Goal: Transaction & Acquisition: Download file/media

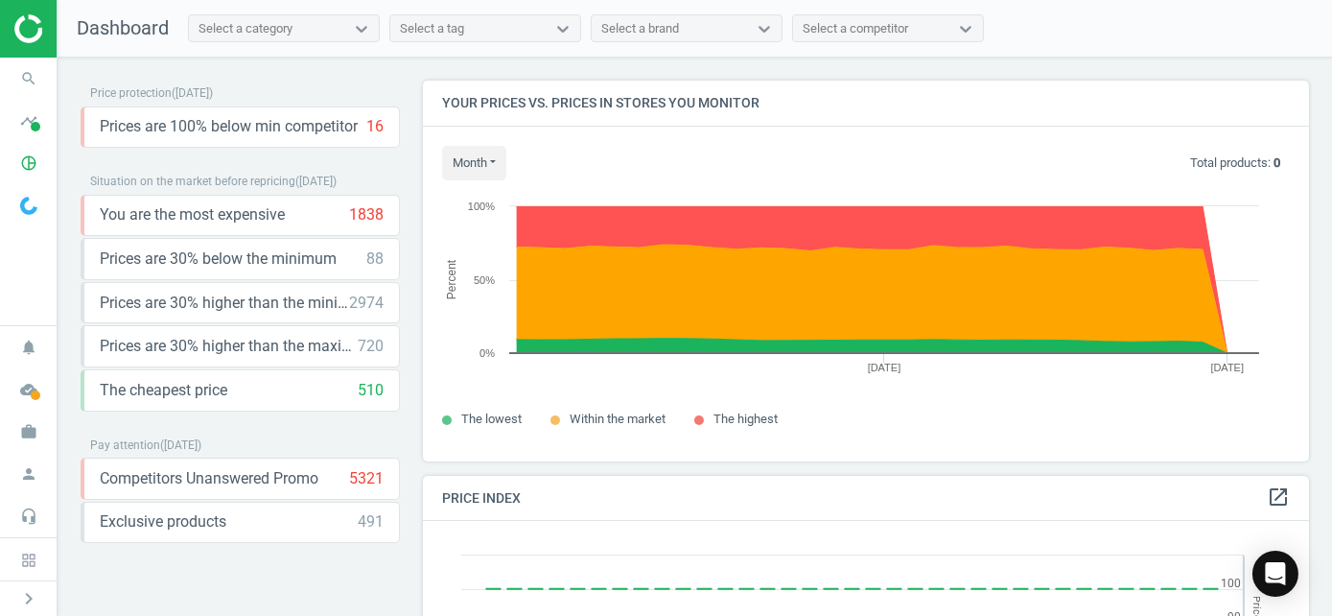
scroll to position [408, 901]
click at [24, 397] on icon "cloud_done" at bounding box center [29, 389] width 36 height 36
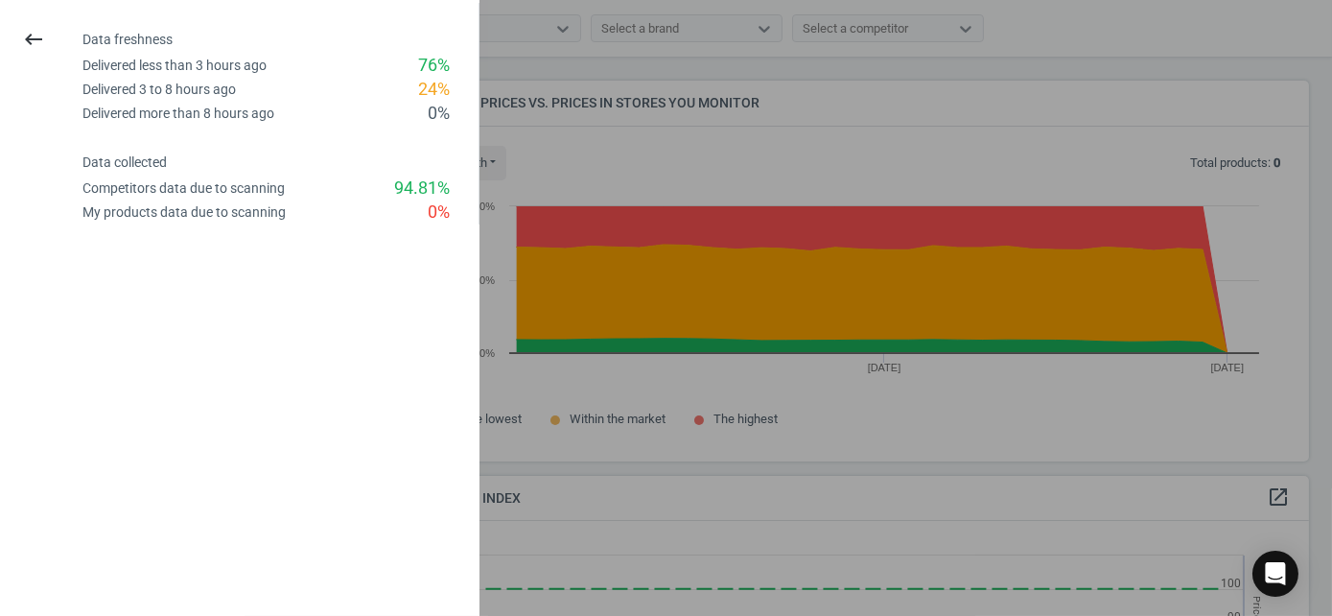
drag, startPoint x: 643, startPoint y: 366, endPoint x: 283, endPoint y: 185, distance: 403.5
click at [643, 365] on div at bounding box center [666, 308] width 1332 height 616
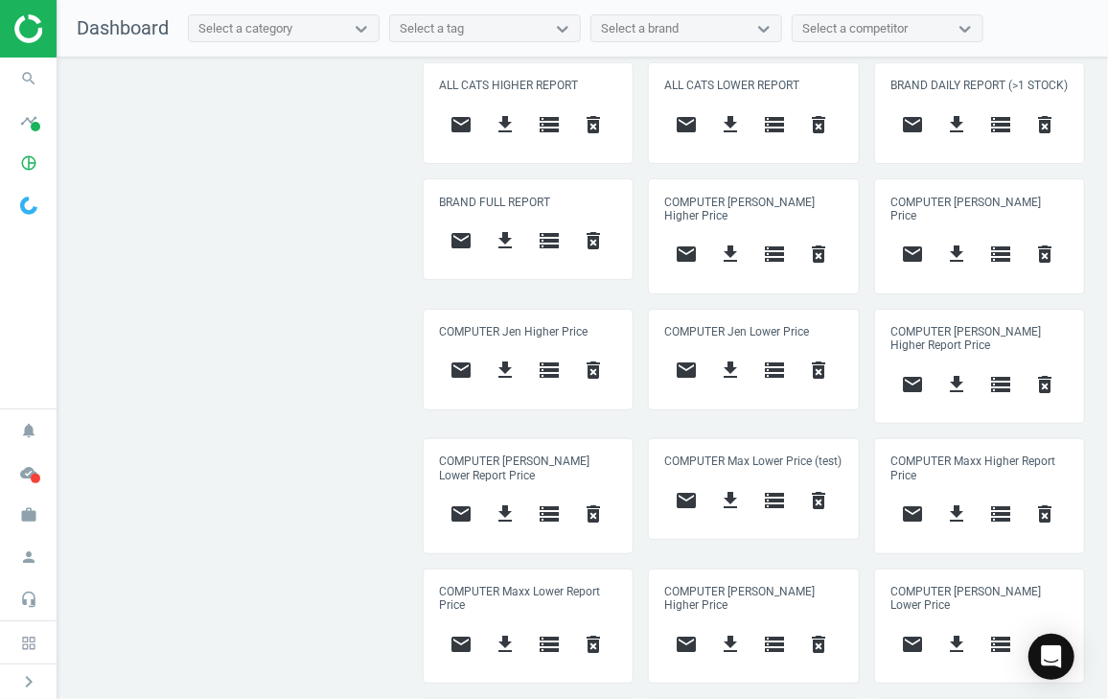
scroll to position [470, 678]
drag, startPoint x: 922, startPoint y: 102, endPoint x: 871, endPoint y: 79, distance: 56.7
click at [875, 79] on div "BRAND DAILY REPORT (>1 STOCK) email get_app storage delete_forever" at bounding box center [979, 113] width 209 height 100
copy h5 "BRAND DAILY REPORT (>1 STOCK)"
click at [990, 135] on icon "storage" at bounding box center [1001, 124] width 23 height 23
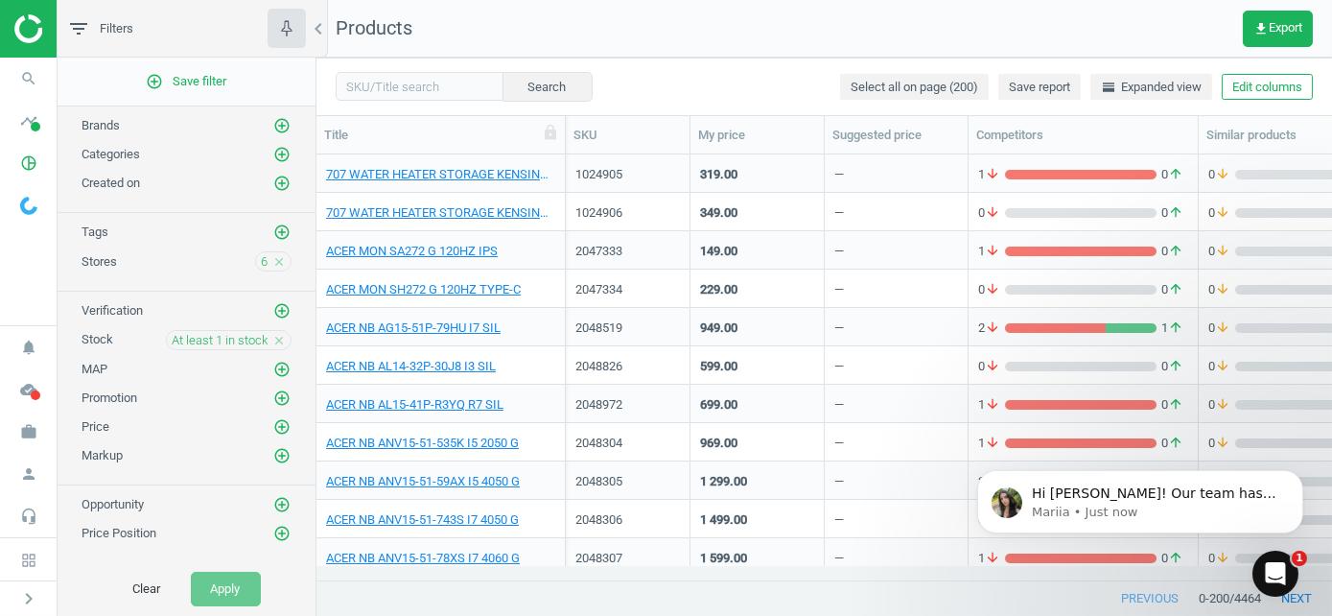
scroll to position [396, 1001]
click at [1223, 492] on p "Hi Nadhirah! Our team has finished matches for all new products. Please feel fr…" at bounding box center [1154, 492] width 247 height 19
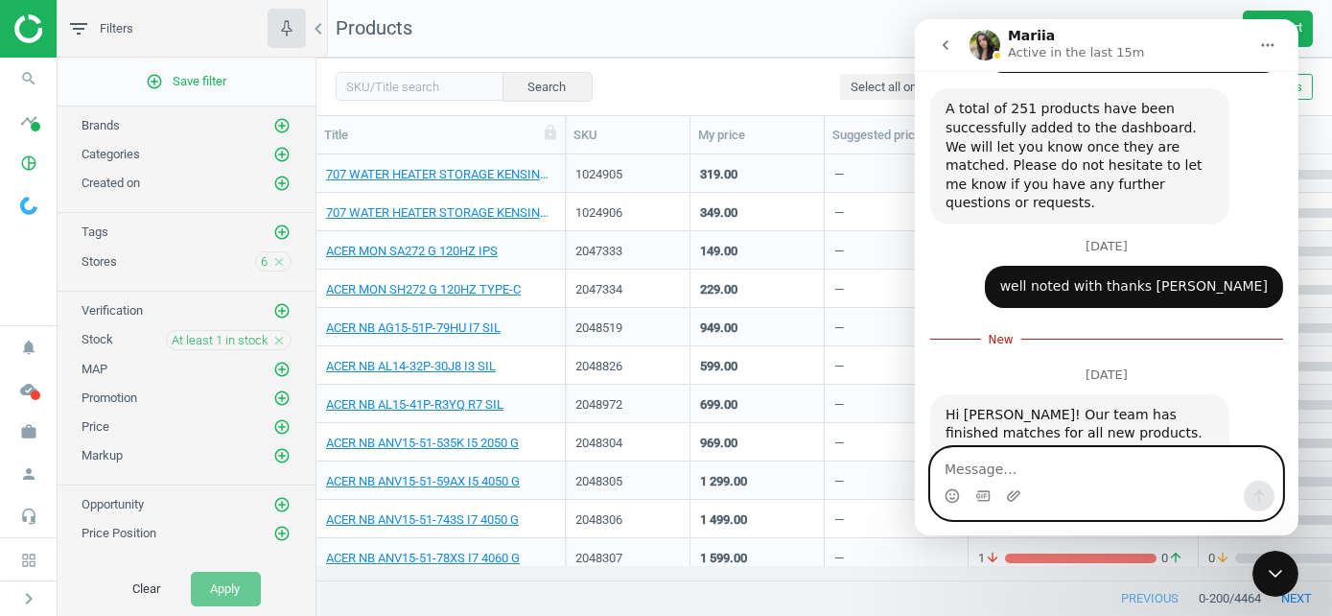
scroll to position [1094, 0]
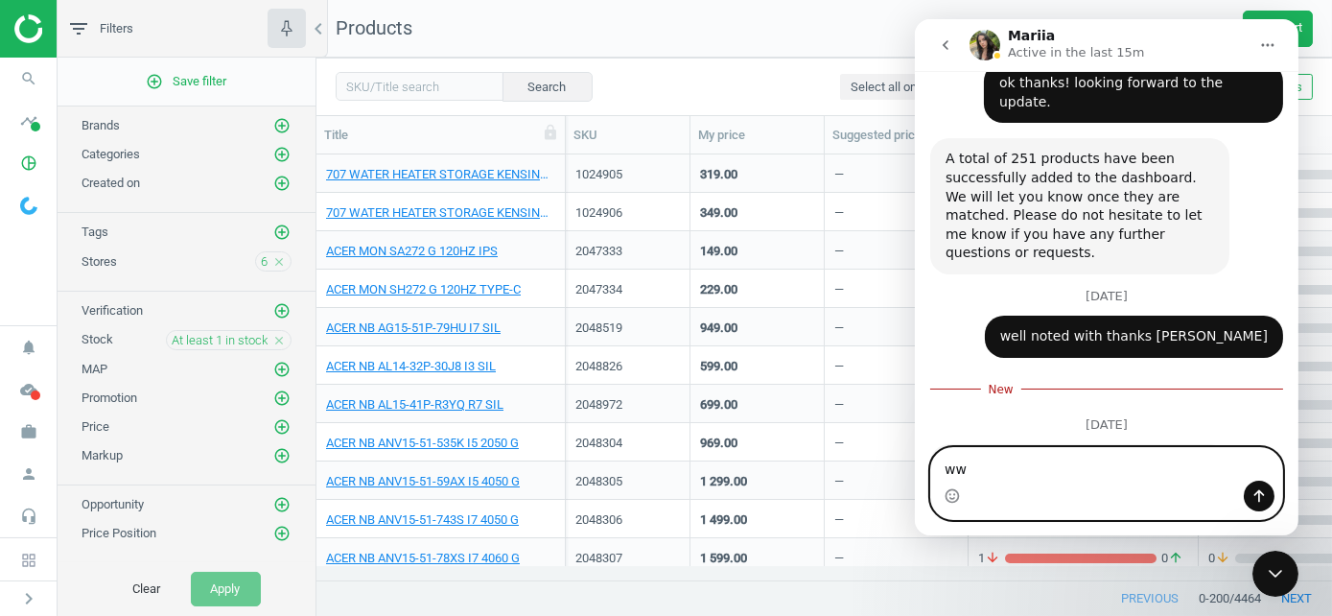
type textarea "wws"
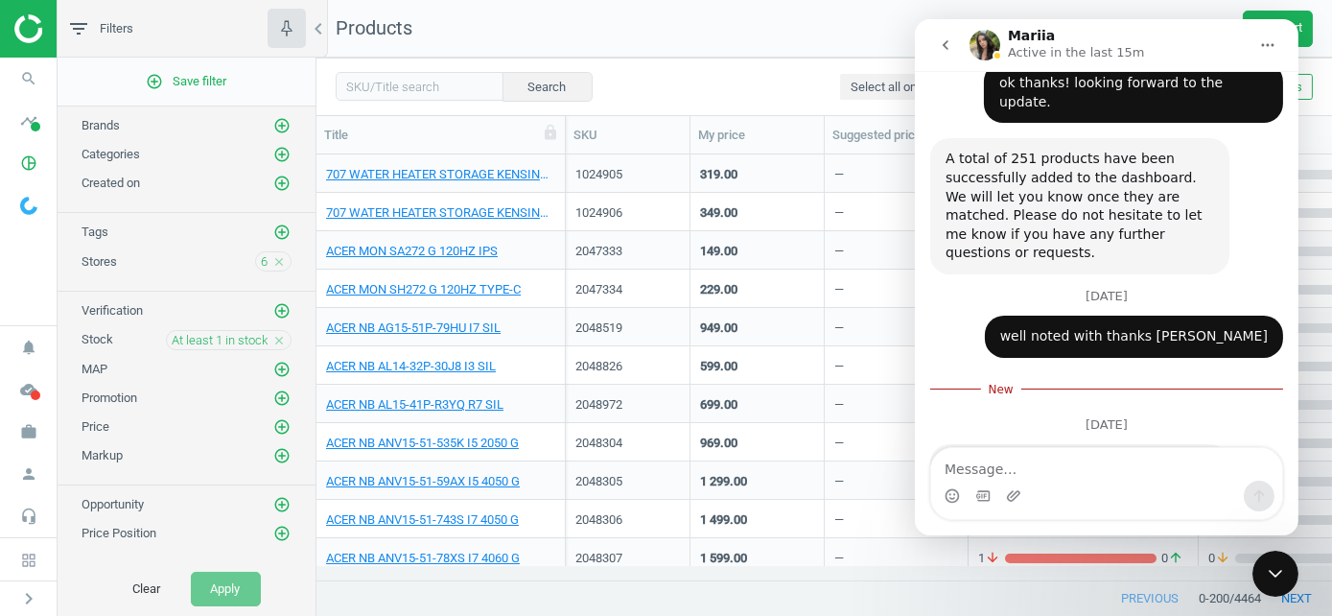
click at [1279, 592] on div "Close Intercom Messenger" at bounding box center [1274, 572] width 46 height 46
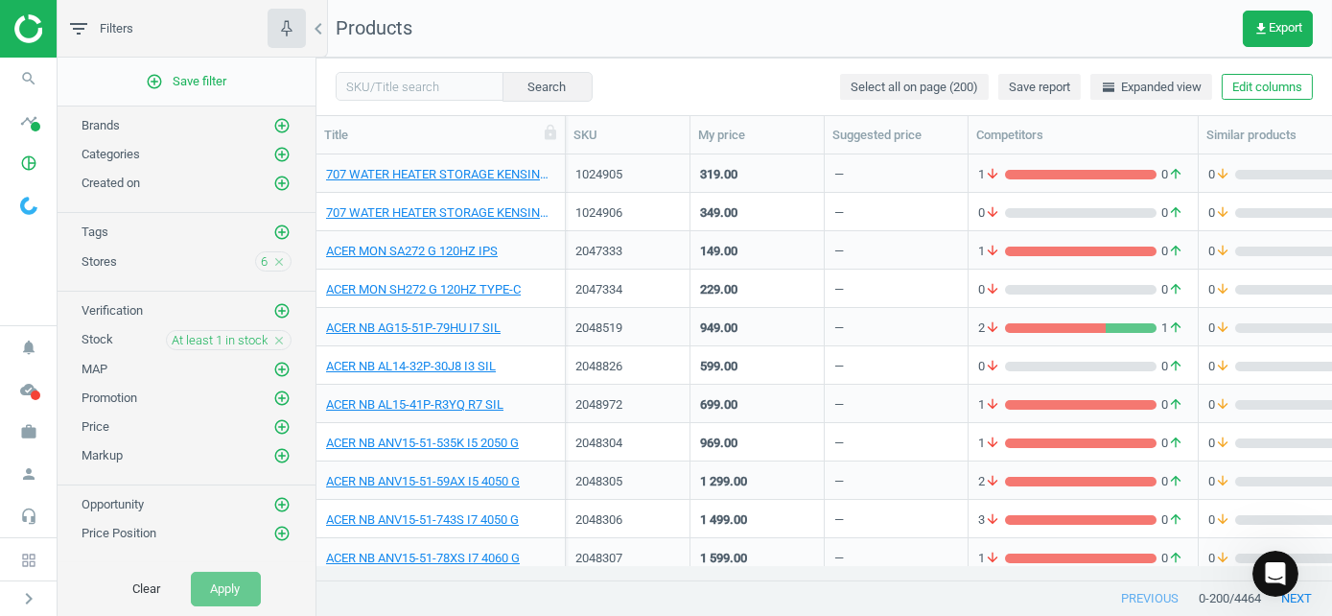
scroll to position [1049, 0]
click at [1269, 575] on icon "Open Intercom Messenger" at bounding box center [1274, 572] width 13 height 15
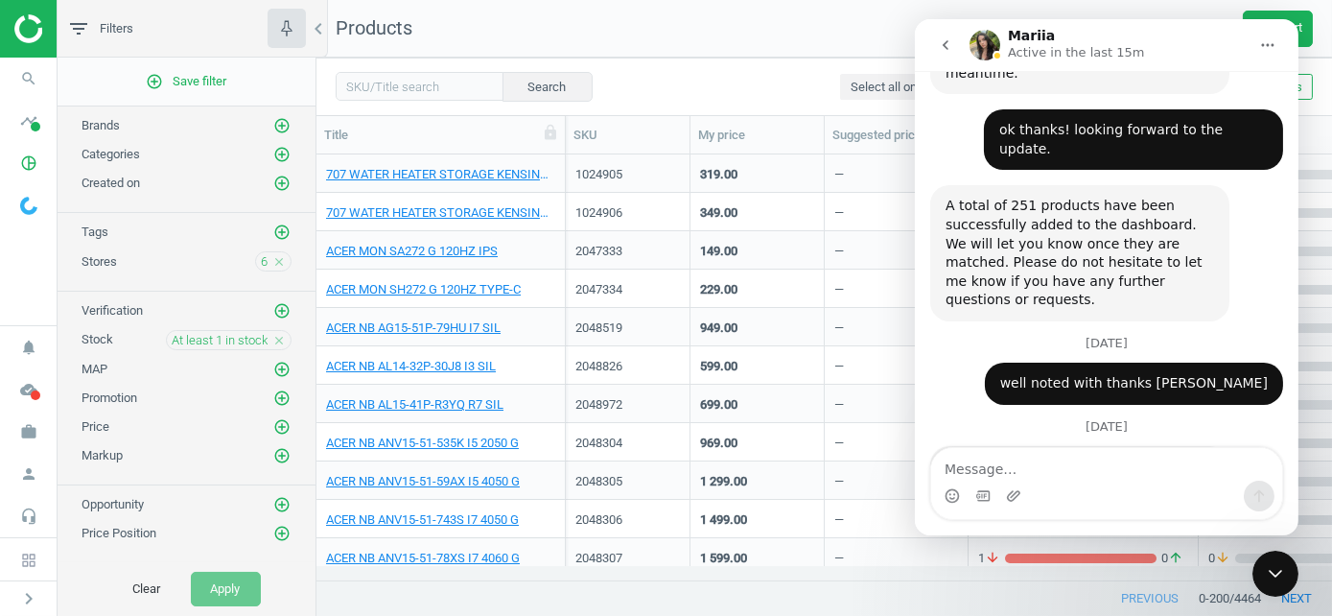
drag, startPoint x: 1013, startPoint y: 36, endPoint x: 1077, endPoint y: 46, distance: 65.0
click at [1077, 46] on div "Mariia Active in the last 15m" at bounding box center [1077, 46] width 141 height 34
drag, startPoint x: 1031, startPoint y: 342, endPoint x: 1083, endPoint y: 400, distance: 78.0
click at [1083, 446] on div "Hi Nadhirah! Our team has finished matches for all new products. Please feel fr…" at bounding box center [1078, 504] width 299 height 117
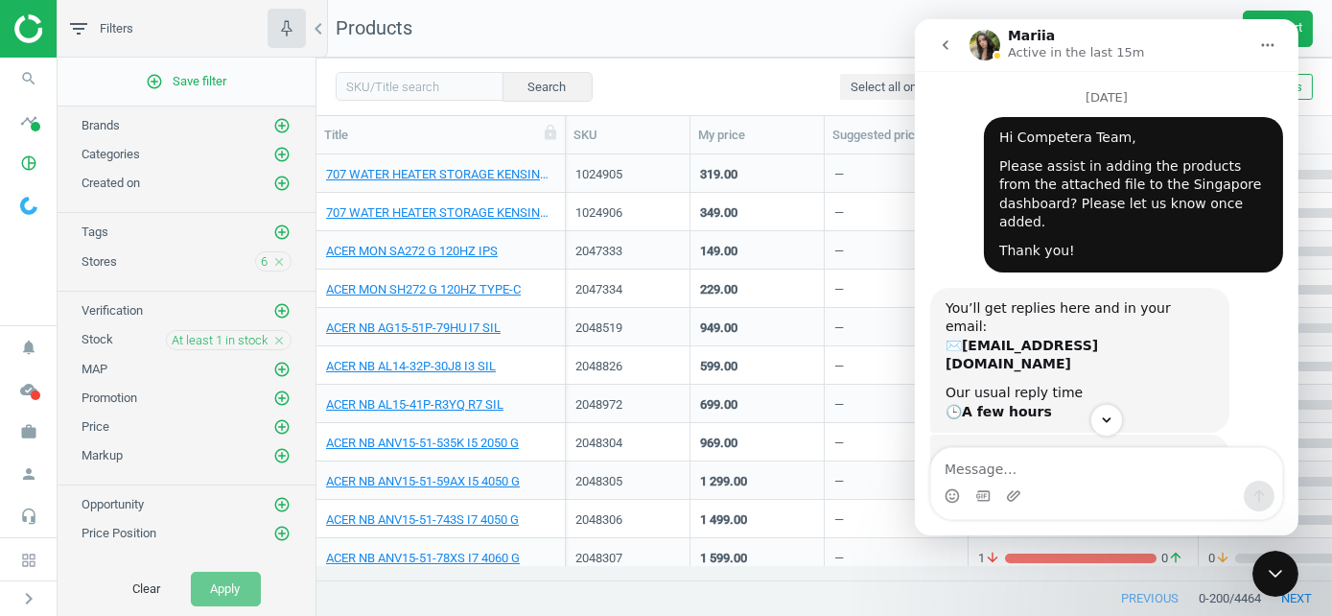
scroll to position [0, 0]
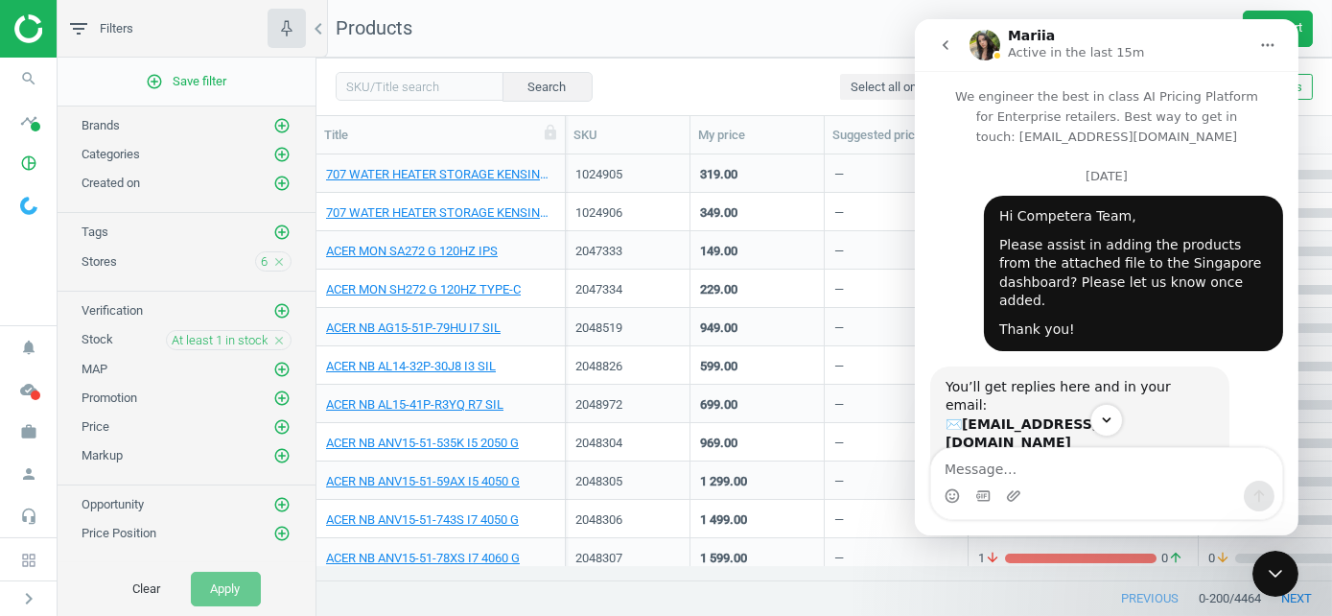
drag, startPoint x: 1060, startPoint y: 245, endPoint x: 1079, endPoint y: 289, distance: 48.1
click at [1079, 289] on div "Please assist in adding the products from the attached file to the Singapore da…" at bounding box center [1132, 273] width 268 height 75
drag, startPoint x: 1078, startPoint y: 255, endPoint x: 1179, endPoint y: 270, distance: 102.8
click at [1179, 270] on div "Please assist in adding the products from the attached file to the Singapore da…" at bounding box center [1132, 273] width 268 height 75
drag, startPoint x: 1179, startPoint y: 270, endPoint x: 1089, endPoint y: 275, distance: 90.3
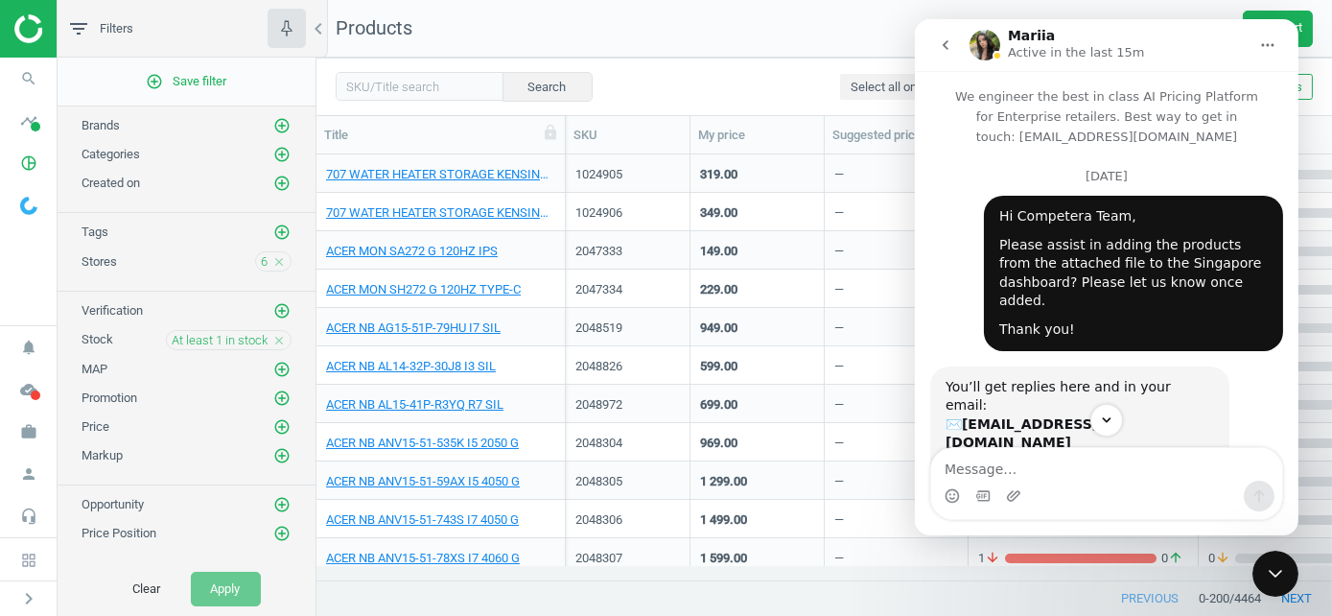
click at [1110, 320] on div "Thank you!" at bounding box center [1132, 329] width 268 height 19
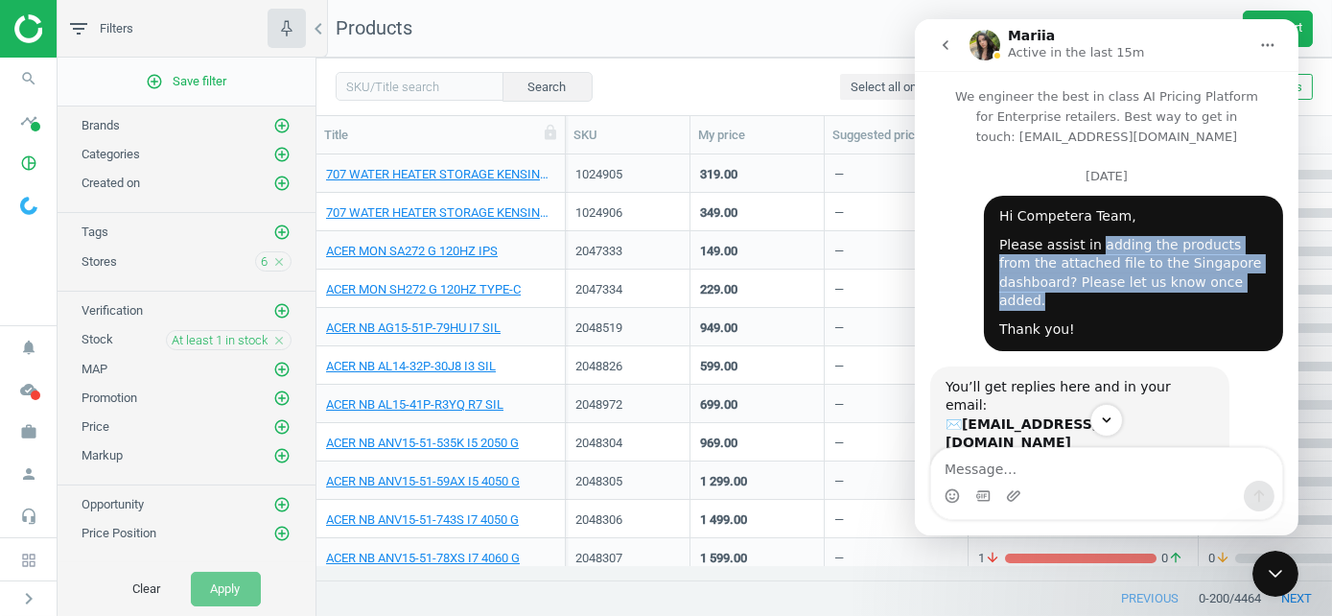
drag, startPoint x: 1082, startPoint y: 247, endPoint x: 1183, endPoint y: 273, distance: 104.9
click at [1183, 273] on div "Please assist in adding the products from the attached file to the Singapore da…" at bounding box center [1132, 273] width 268 height 75
click at [1099, 258] on div "Please assist in adding the products from the attached file to the Singapore da…" at bounding box center [1132, 273] width 268 height 75
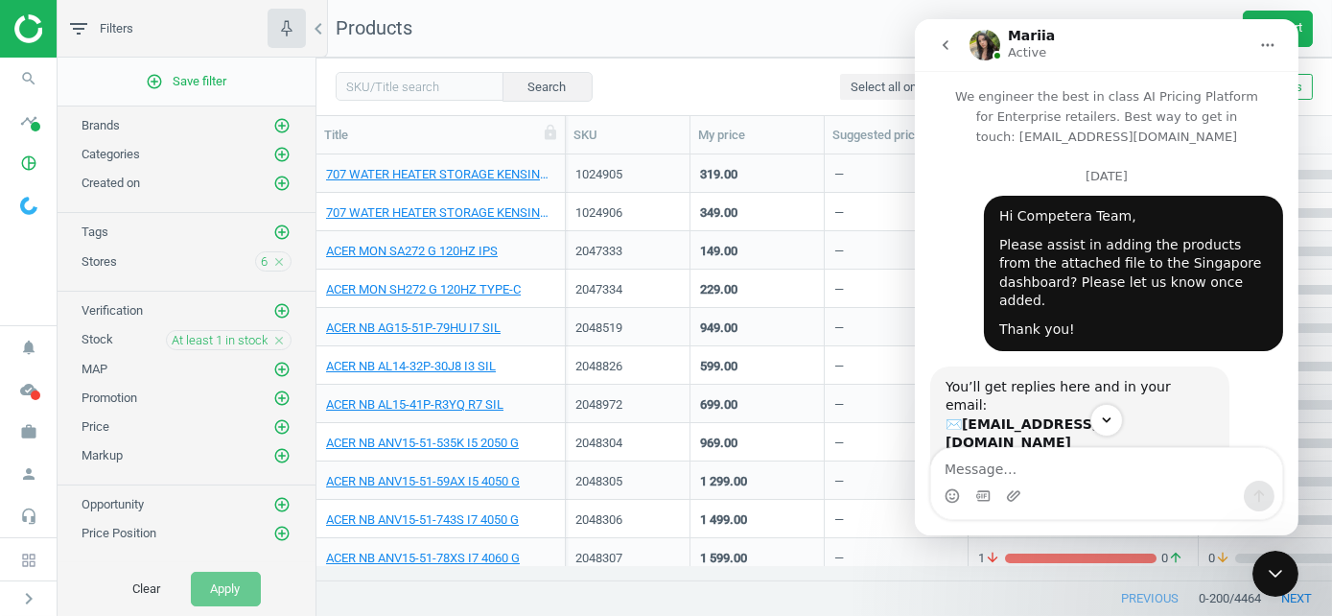
click at [944, 37] on icon "go back" at bounding box center [944, 44] width 15 height 15
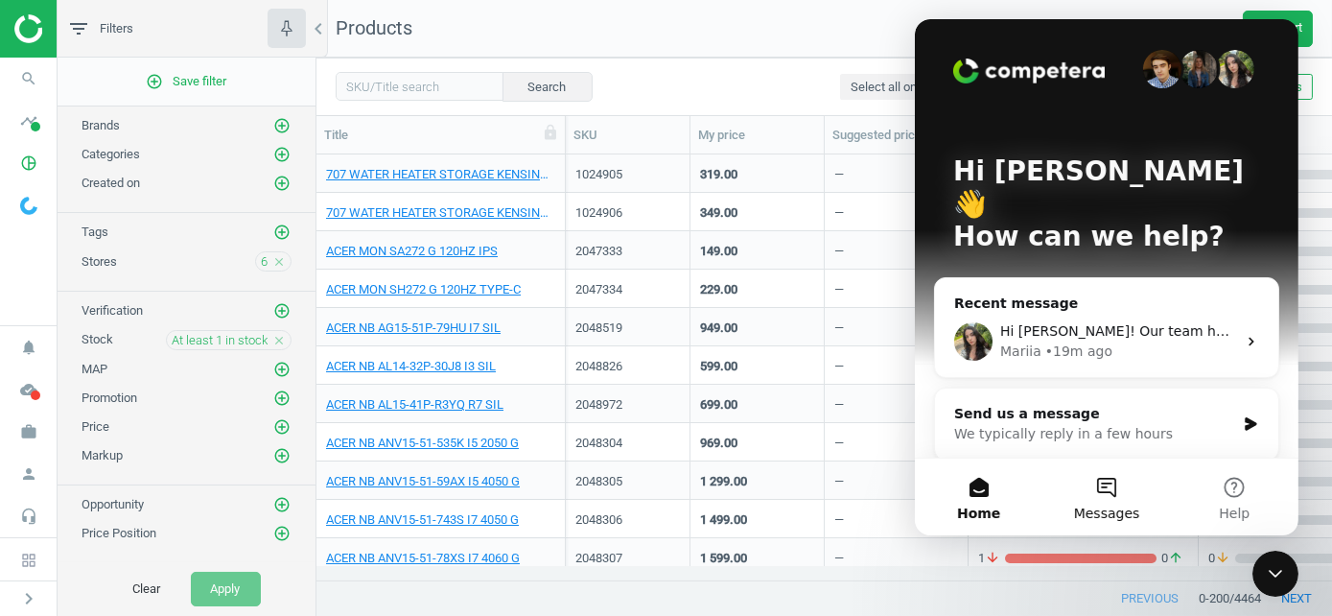
click at [1105, 493] on button "Messages" at bounding box center [1105, 496] width 128 height 77
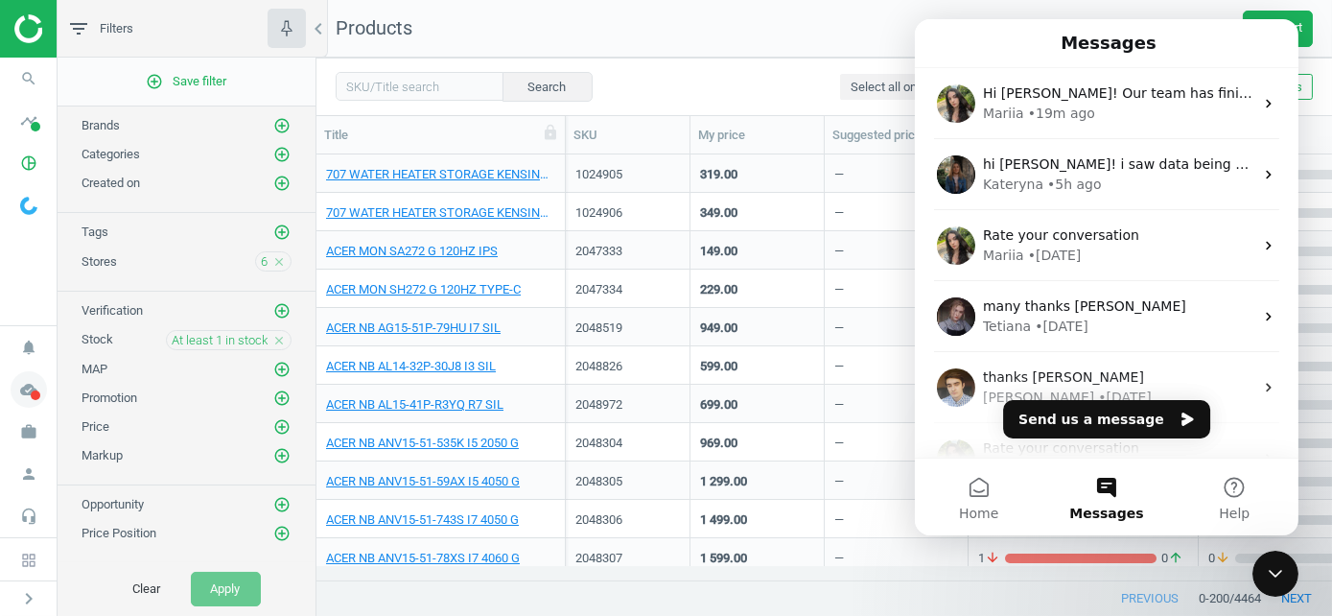
click at [44, 384] on icon "cloud_done" at bounding box center [29, 389] width 36 height 36
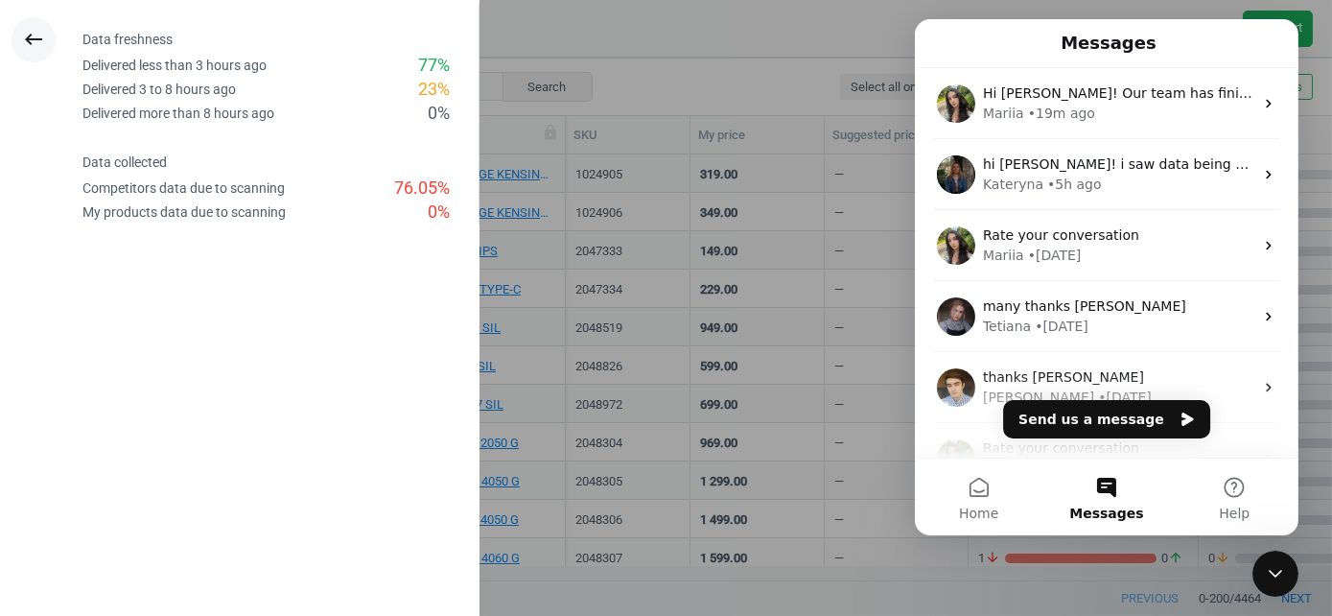
click at [24, 37] on icon "keyboard_backspace" at bounding box center [33, 39] width 23 height 23
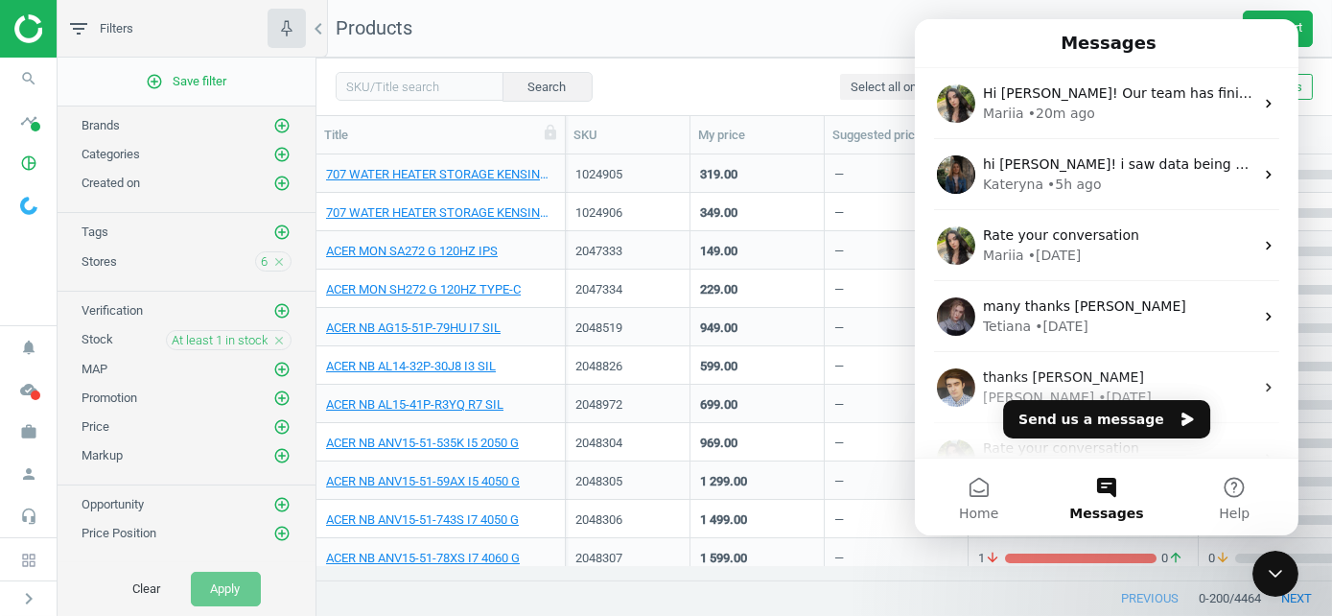
click at [802, 29] on nav "Products get_app Export" at bounding box center [823, 29] width 1015 height 58
click at [1281, 562] on icon "Close Intercom Messenger" at bounding box center [1274, 572] width 23 height 23
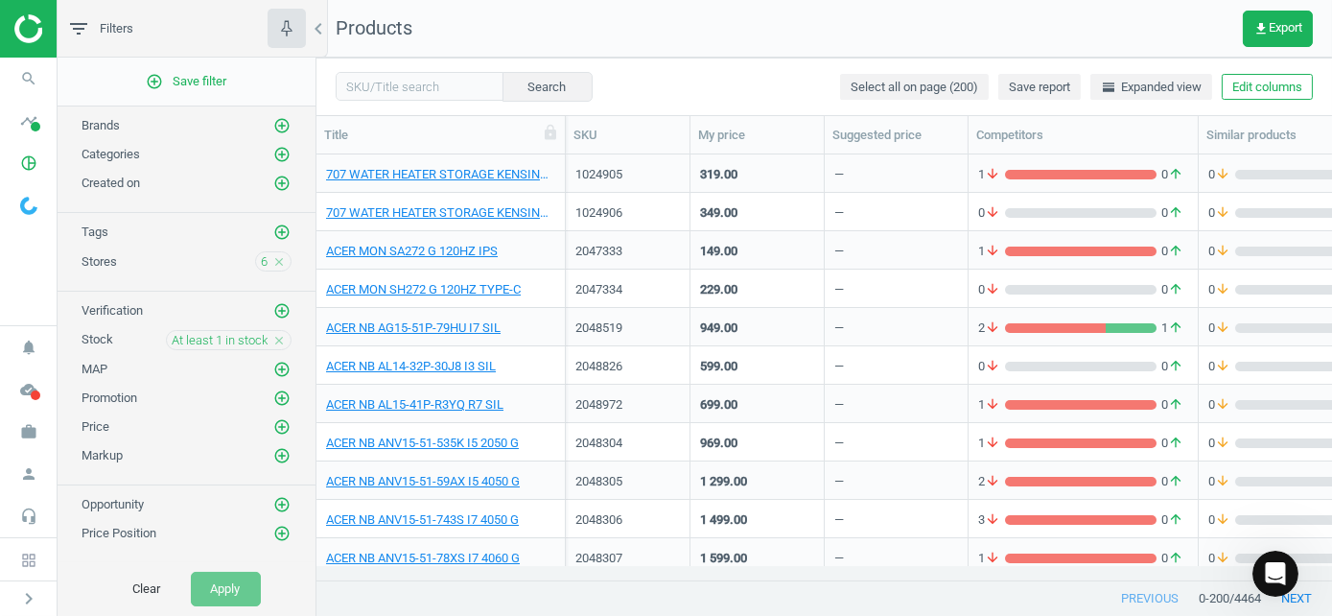
scroll to position [19, 0]
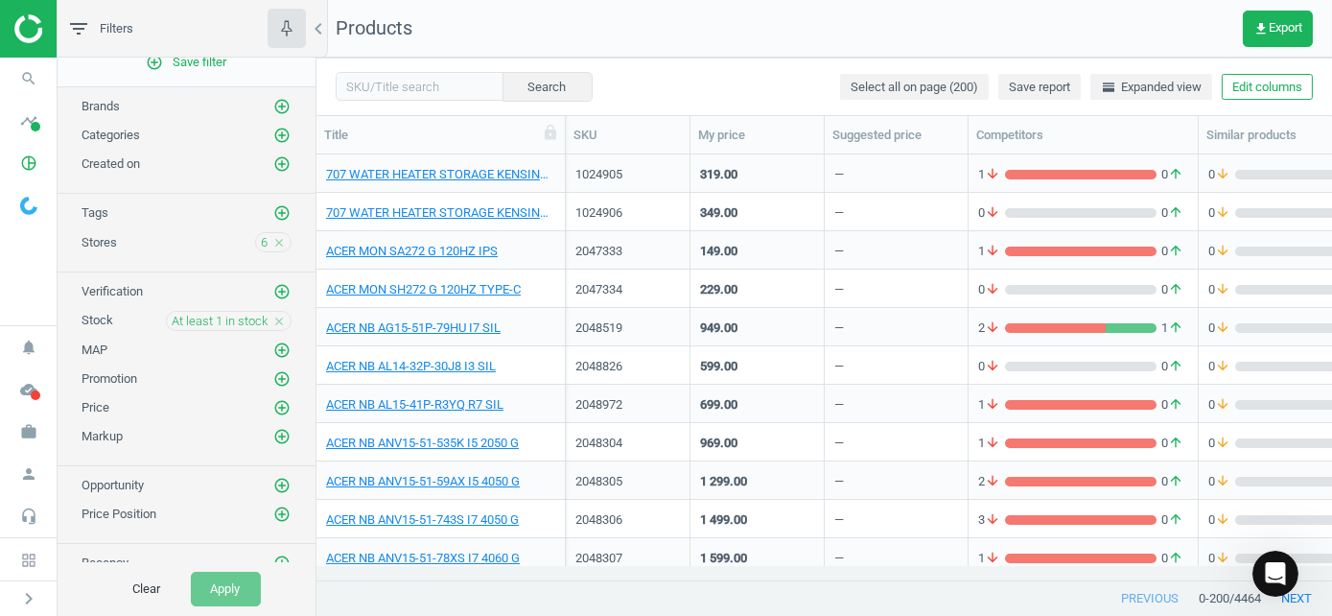
click at [191, 439] on div "add_circle_outline Save filter Brands add_circle_outline Categories add_circle_…" at bounding box center [187, 310] width 258 height 504
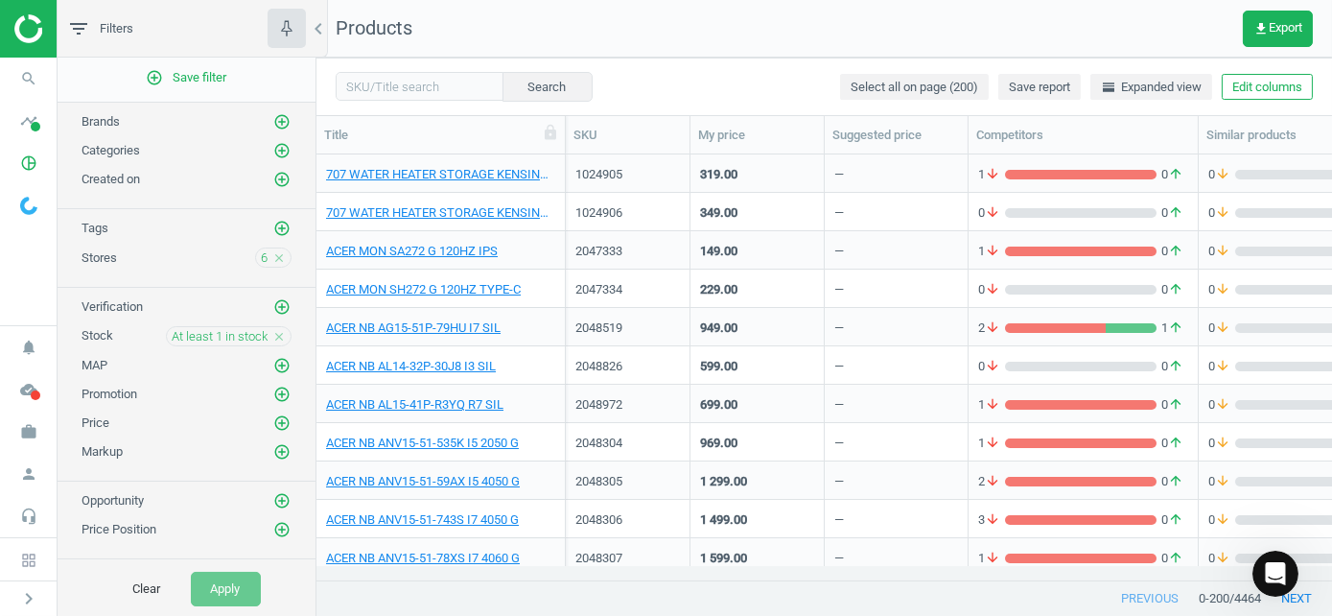
scroll to position [0, 0]
click at [21, 28] on img at bounding box center [82, 28] width 136 height 29
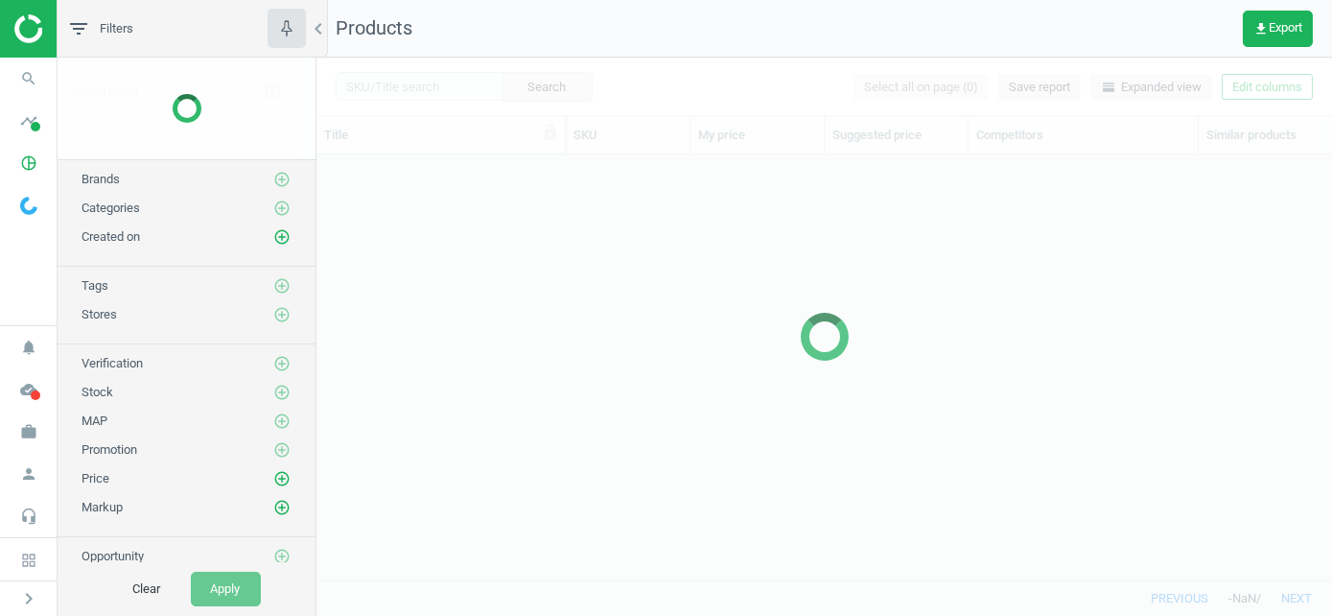
scroll to position [396, 1001]
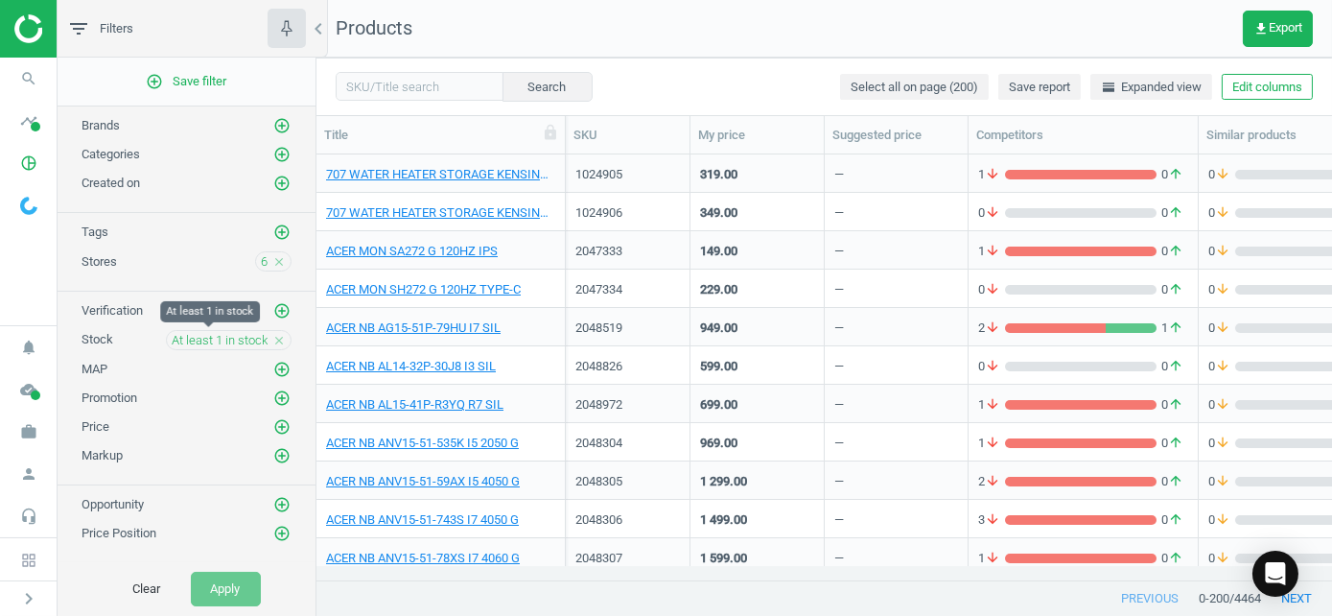
click at [236, 335] on span "At least 1 in stock" at bounding box center [220, 340] width 96 height 17
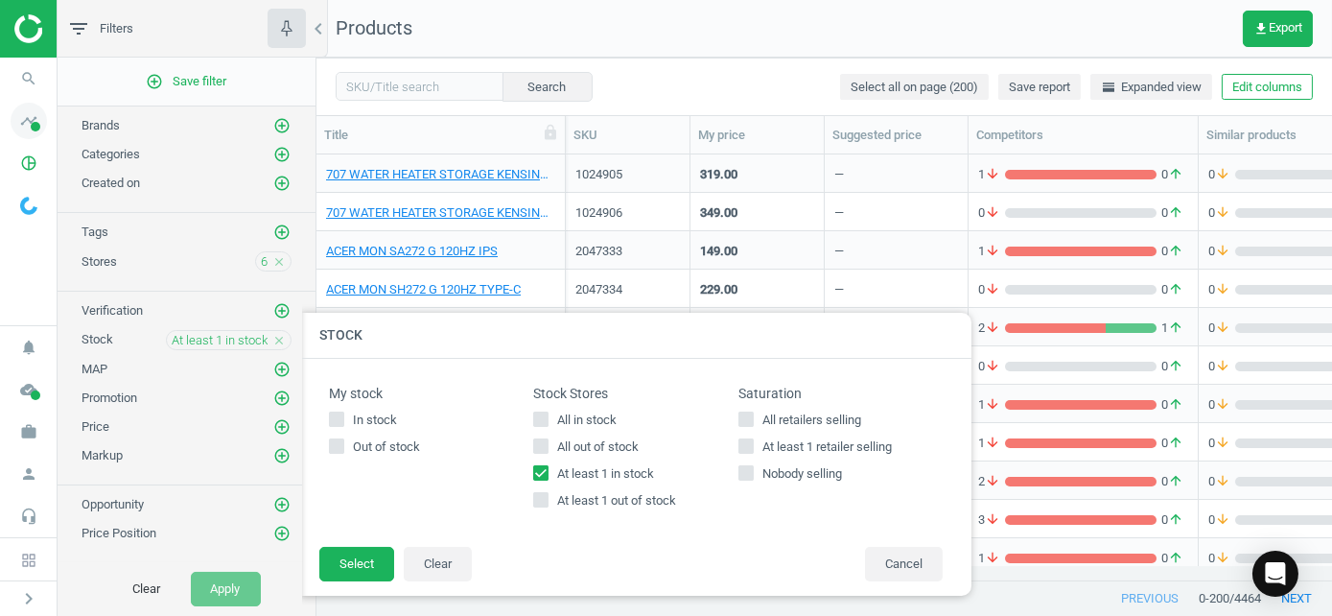
click at [35, 119] on icon "timeline" at bounding box center [29, 121] width 36 height 36
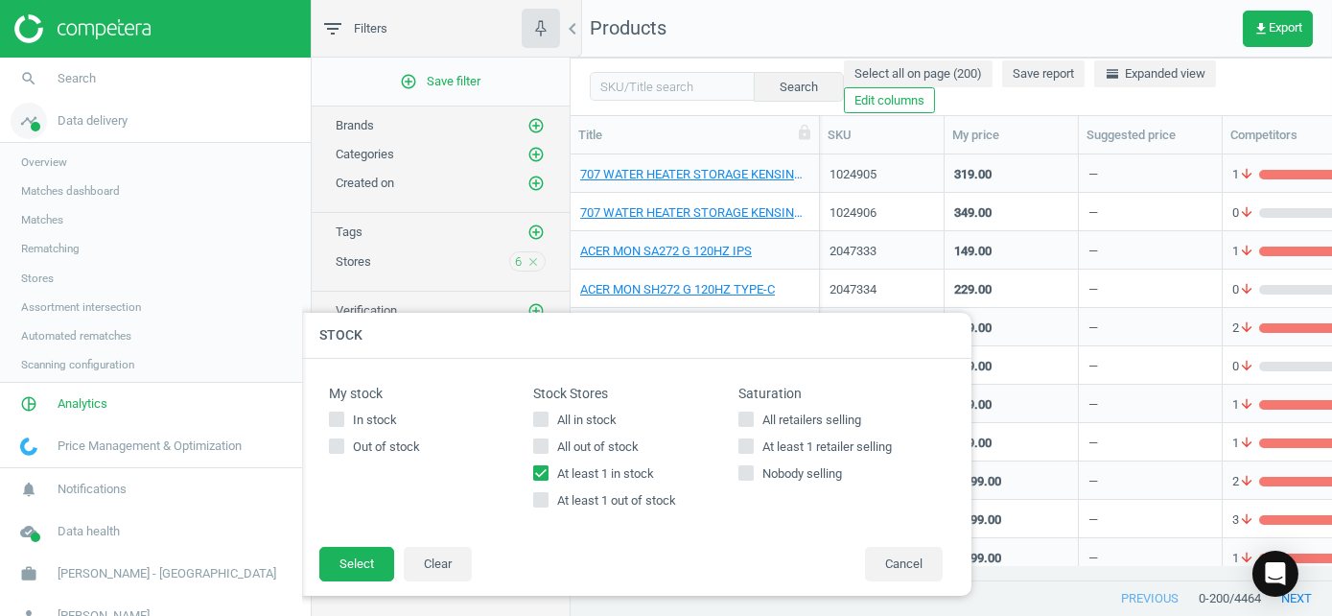
scroll to position [15, 15]
click at [22, 404] on icon "pie_chart_outlined" at bounding box center [29, 405] width 36 height 36
click at [88, 26] on img at bounding box center [82, 28] width 136 height 29
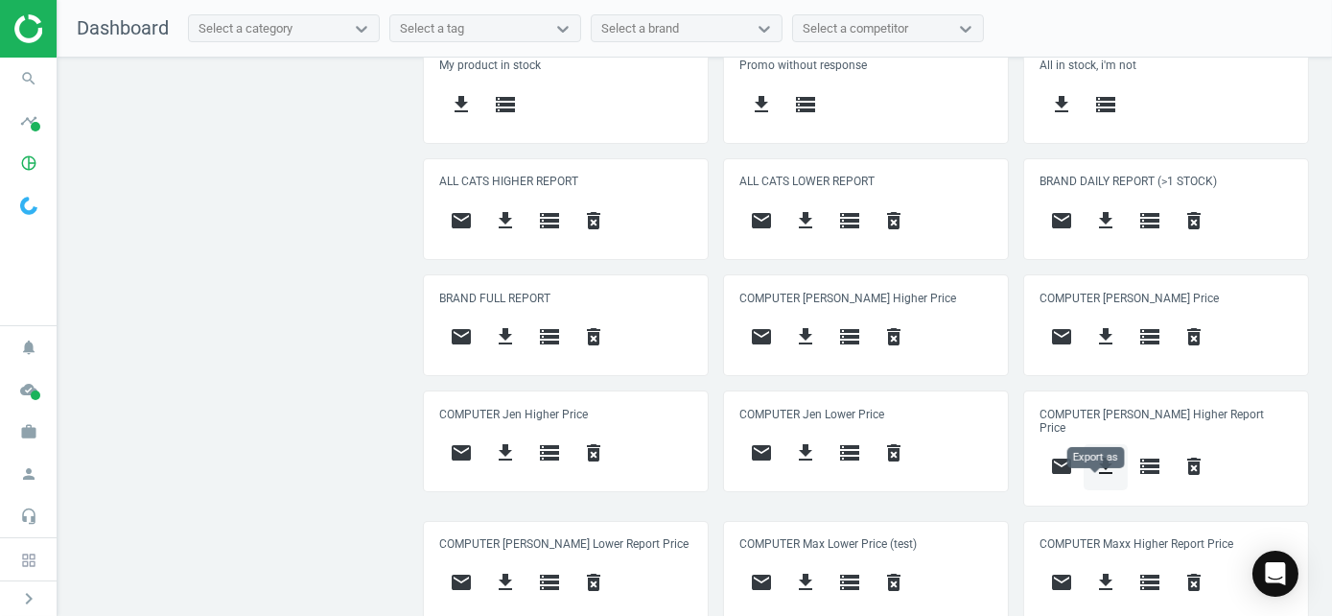
scroll to position [863, 0]
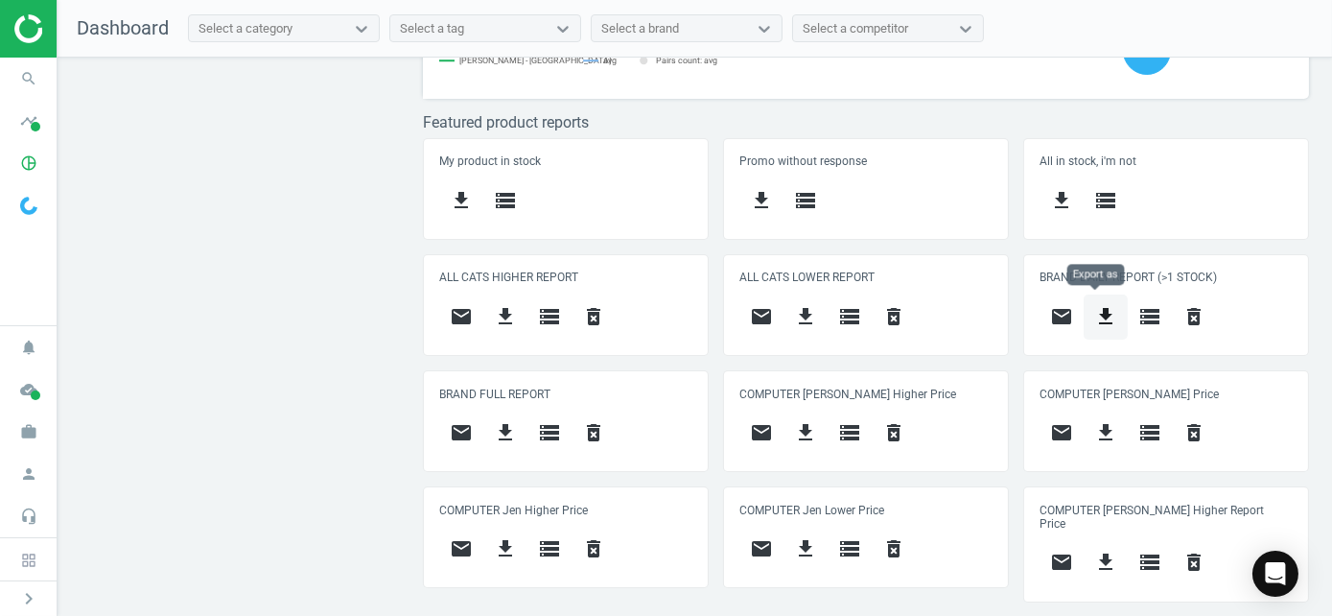
click at [1094, 311] on icon "get_app" at bounding box center [1105, 316] width 23 height 23
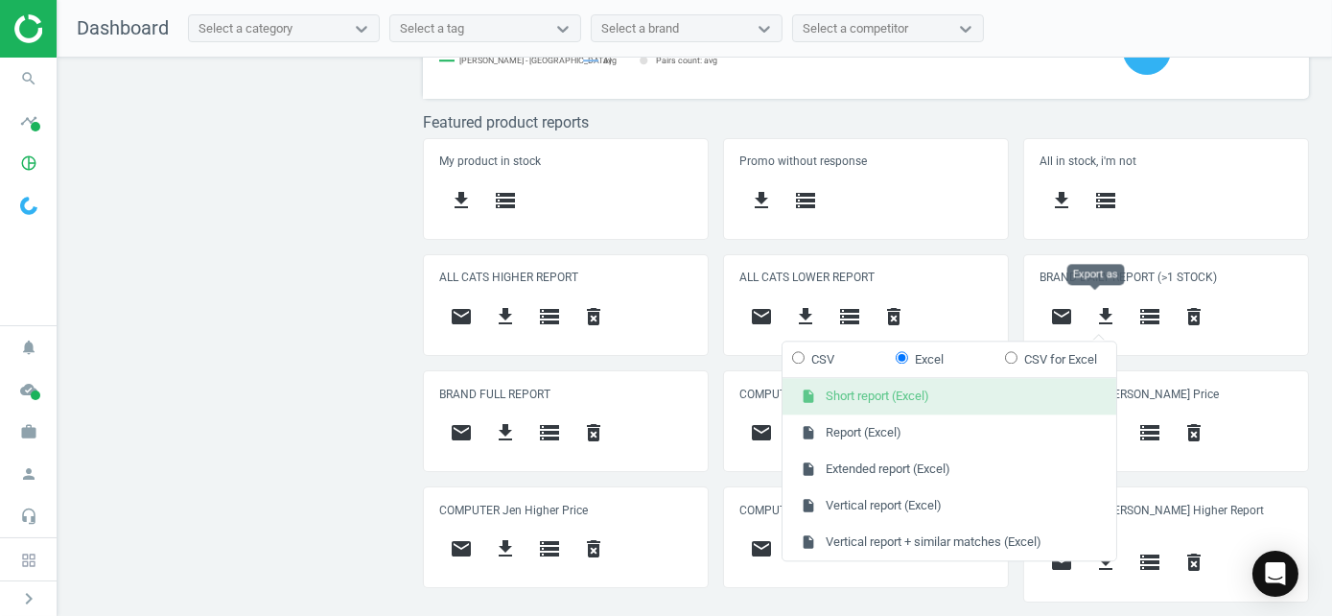
click at [929, 404] on button "insert_drive_file Short report (Excel)" at bounding box center [949, 397] width 334 height 36
